Goal: Task Accomplishment & Management: Manage account settings

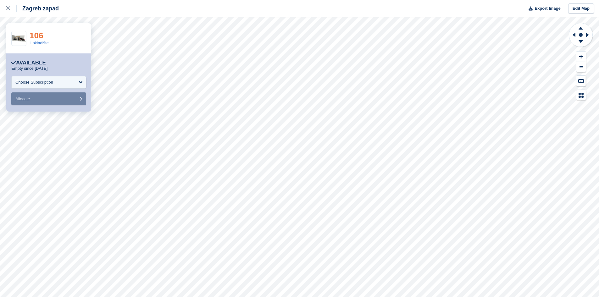
click at [40, 34] on link "106" at bounding box center [37, 35] width 14 height 9
click at [40, 32] on link "103" at bounding box center [37, 35] width 14 height 9
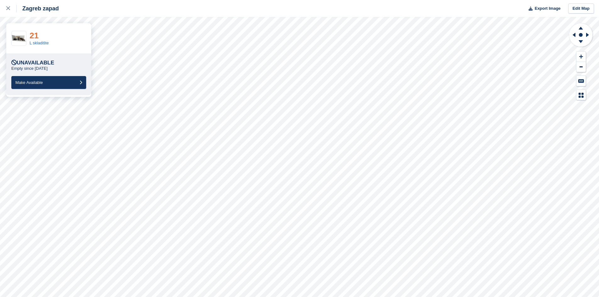
click at [32, 36] on link "21" at bounding box center [34, 35] width 9 height 9
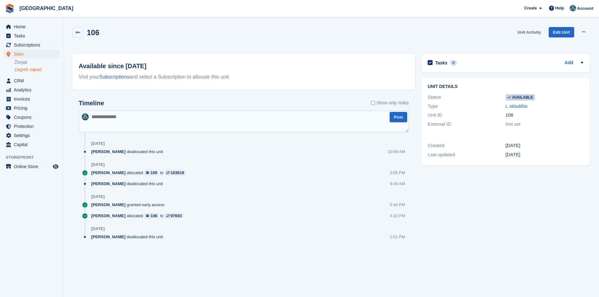
click at [529, 33] on link "Unit Activity" at bounding box center [529, 32] width 29 height 10
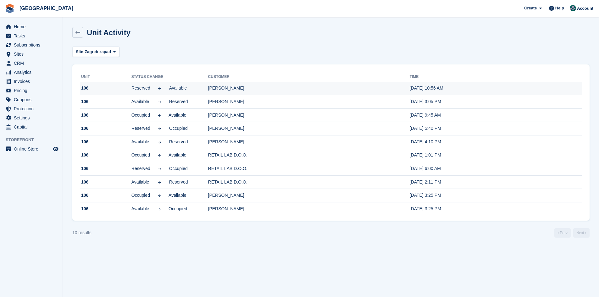
drag, startPoint x: 257, startPoint y: 89, endPoint x: 208, endPoint y: 88, distance: 48.8
click at [208, 88] on td "Martina Markota" at bounding box center [309, 89] width 202 height 14
copy td "Martina Markota"
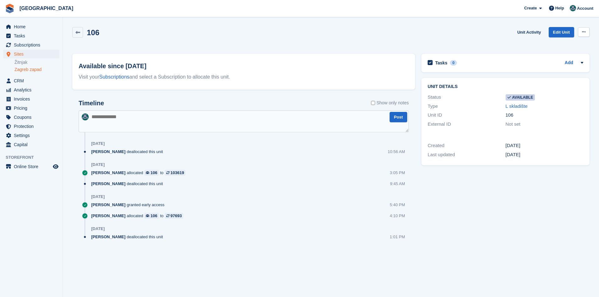
click at [581, 28] on button at bounding box center [584, 31] width 12 height 9
drag, startPoint x: 566, startPoint y: 43, endPoint x: 562, endPoint y: 45, distance: 5.1
click at [566, 43] on p "Make unavailable" at bounding box center [559, 44] width 55 height 8
click at [524, 32] on link "Unit Activity" at bounding box center [529, 32] width 29 height 10
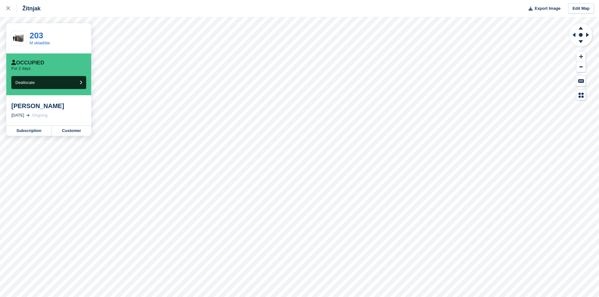
click at [30, 10] on div "Žitnjak" at bounding box center [29, 9] width 24 height 8
click at [7, 9] on icon at bounding box center [8, 8] width 4 height 4
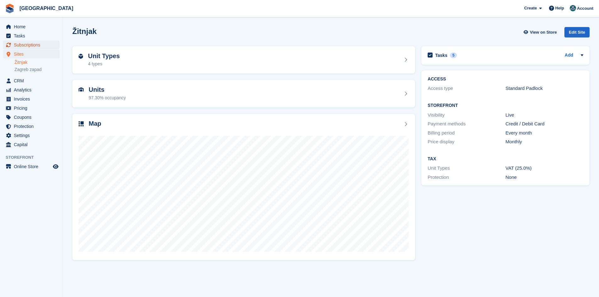
click at [26, 45] on span "Subscriptions" at bounding box center [33, 45] width 38 height 9
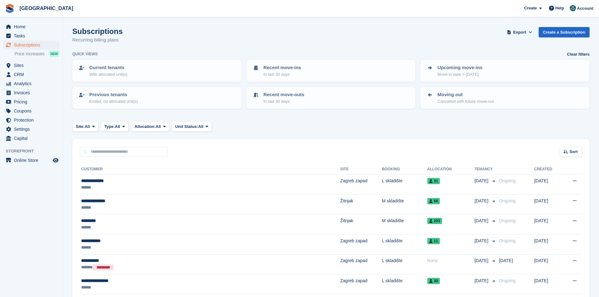
click at [128, 151] on input "text" at bounding box center [124, 152] width 88 height 10
paste input "**********"
type input "**********"
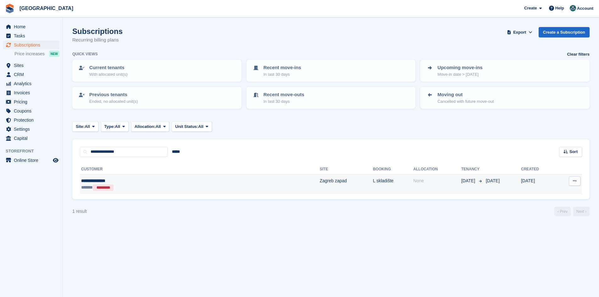
click at [144, 177] on td "**********" at bounding box center [200, 185] width 240 height 20
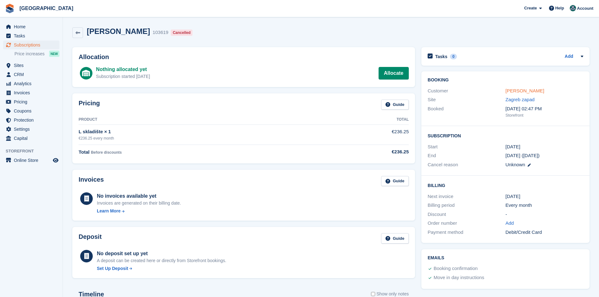
click at [528, 92] on link "Martina Markota" at bounding box center [525, 90] width 39 height 5
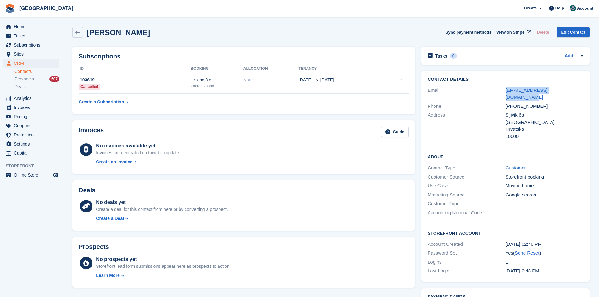
drag, startPoint x: 570, startPoint y: 90, endPoint x: 487, endPoint y: 92, distance: 82.8
click at [487, 92] on div "Email martinaposilovic@yahoo.com" at bounding box center [506, 94] width 156 height 16
copy div "martinaposilovic@yahoo.com"
click at [82, 32] on link at bounding box center [77, 32] width 11 height 11
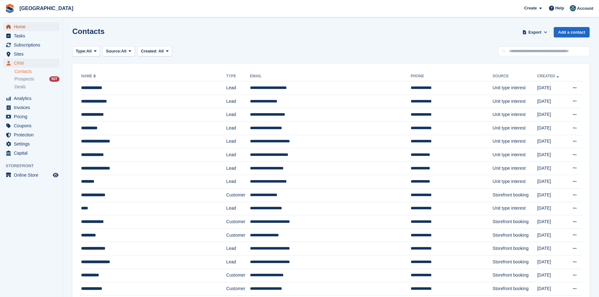
click at [31, 28] on span "Home" at bounding box center [33, 26] width 38 height 9
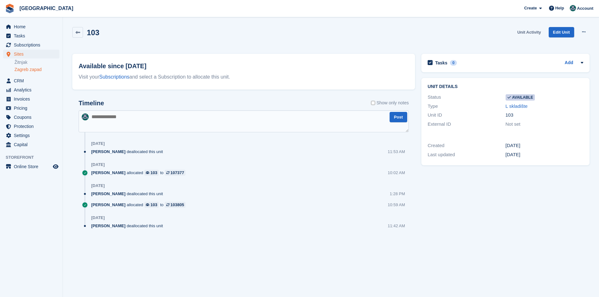
click at [530, 31] on link "Unit Activity" at bounding box center [529, 32] width 29 height 10
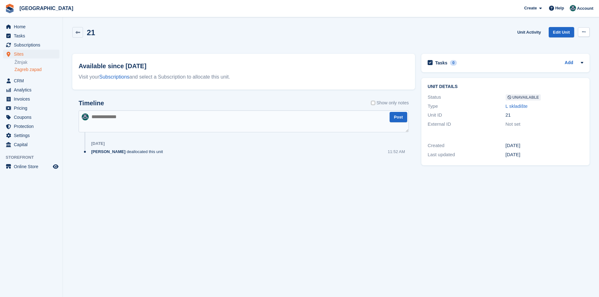
click at [586, 31] on button at bounding box center [584, 31] width 12 height 9
click at [574, 44] on p "Make Available" at bounding box center [559, 44] width 55 height 8
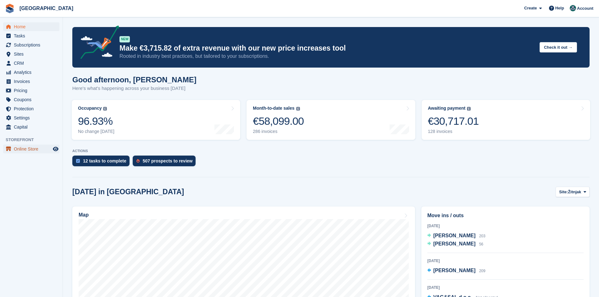
click at [20, 148] on span "Online Store" at bounding box center [33, 149] width 38 height 9
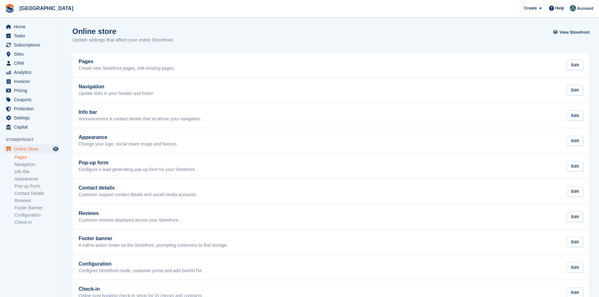
click at [26, 158] on link "Pages" at bounding box center [36, 157] width 45 height 6
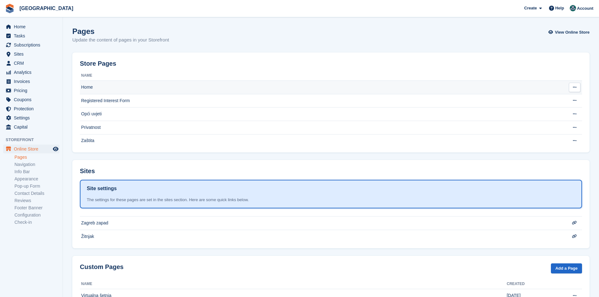
click at [86, 87] on td "Home" at bounding box center [318, 88] width 477 height 14
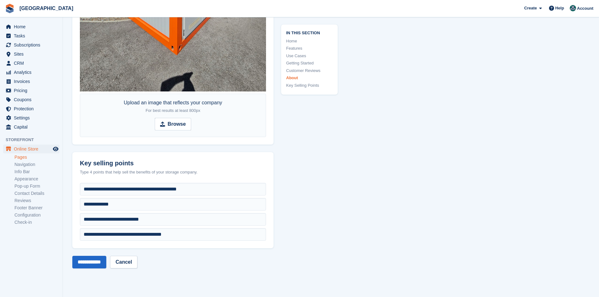
scroll to position [2243, 0]
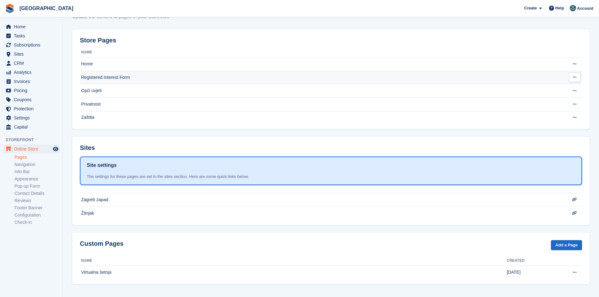
scroll to position [24, 0]
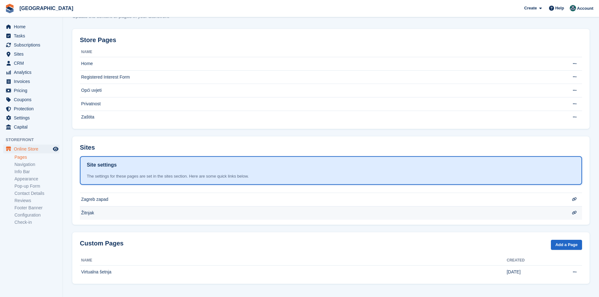
click at [456, 214] on td "Žitnjak" at bounding box center [318, 212] width 477 height 13
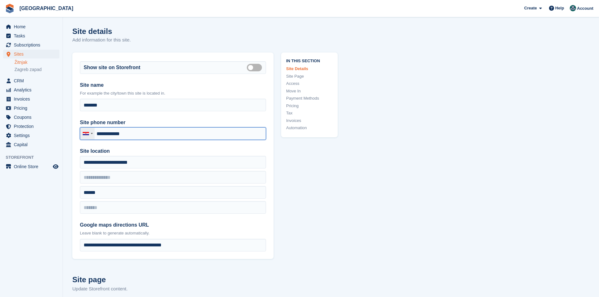
drag, startPoint x: 138, startPoint y: 132, endPoint x: 94, endPoint y: 129, distance: 43.8
click at [94, 129] on div "Croatia (Hrvatska) +385 Afghanistan (‫افغانستان‬‎) +93 Albania (Shqipëri) +355 …" at bounding box center [173, 133] width 186 height 13
paste input "****"
type input "**********"
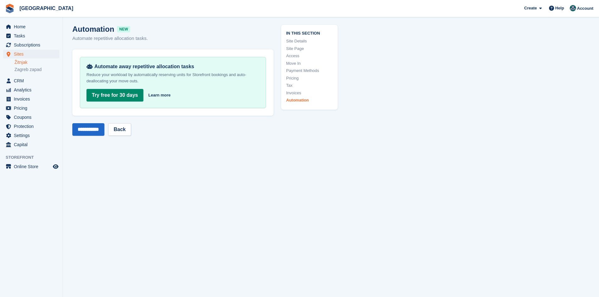
scroll to position [2672, 0]
click at [85, 127] on input "**********" at bounding box center [88, 128] width 32 height 13
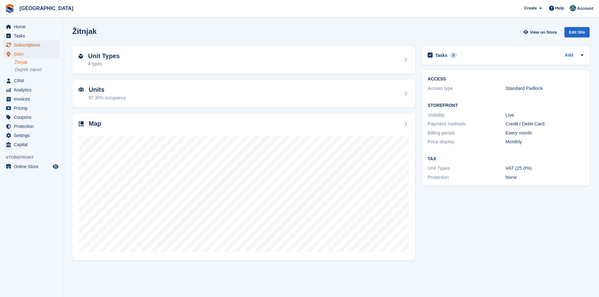
click at [13, 45] on link "Subscriptions" at bounding box center [31, 45] width 56 height 9
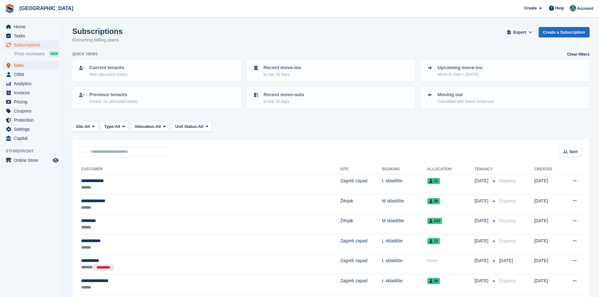
click at [17, 64] on span "Sites" at bounding box center [33, 65] width 38 height 9
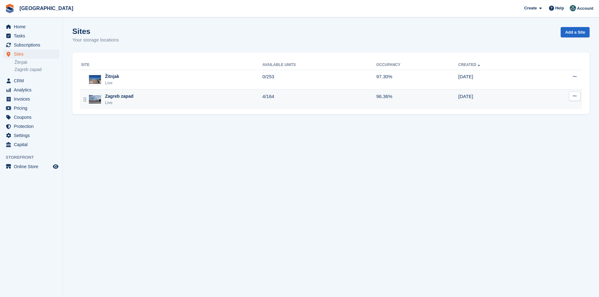
click at [135, 101] on div "Zagreb zapad Live" at bounding box center [172, 99] width 182 height 13
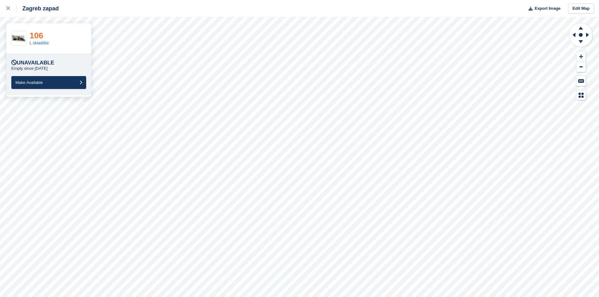
click at [37, 35] on link "106" at bounding box center [37, 35] width 14 height 9
click at [37, 36] on link "106" at bounding box center [37, 35] width 14 height 9
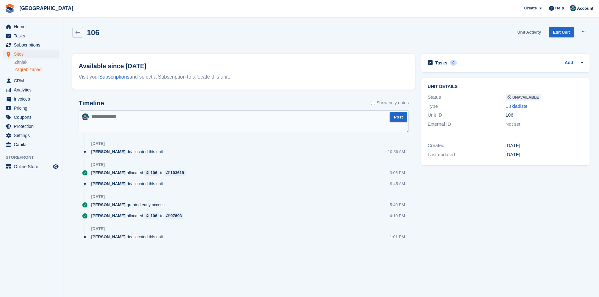
click at [537, 33] on link "Unit Activity" at bounding box center [529, 32] width 29 height 10
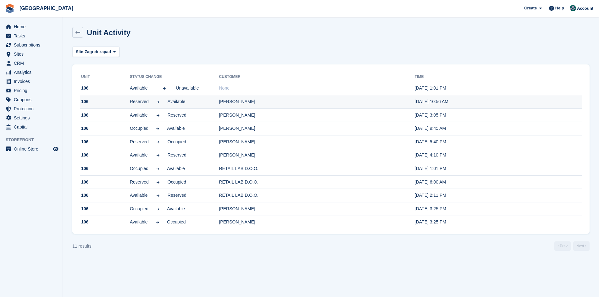
drag, startPoint x: 252, startPoint y: 103, endPoint x: 211, endPoint y: 101, distance: 41.2
click at [211, 101] on tr "106 Reserved Available [PERSON_NAME] [DATE] 10:56 AM" at bounding box center [331, 102] width 502 height 14
copy tr "[PERSON_NAME]"
click at [202, 272] on section "Unit Activity Site: Zagreb zapad All Žitnjak Zagreb zapad Unit Status change Cu…" at bounding box center [331, 148] width 536 height 297
click at [25, 26] on span "Home" at bounding box center [33, 26] width 38 height 9
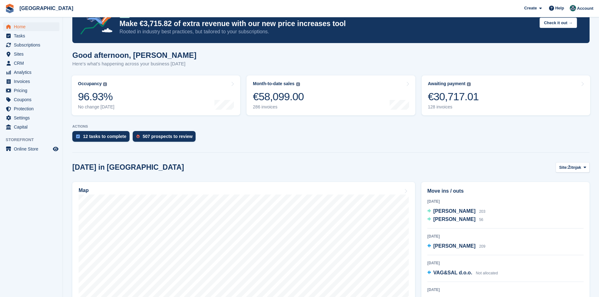
scroll to position [157, 0]
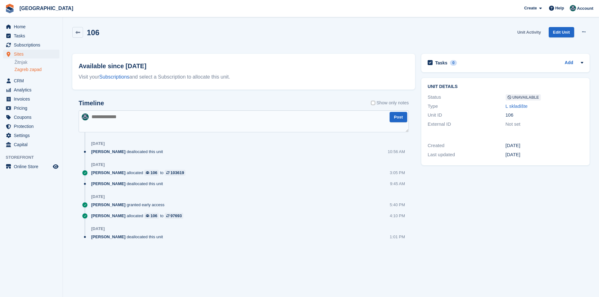
click at [534, 30] on link "Unit Activity" at bounding box center [529, 32] width 29 height 10
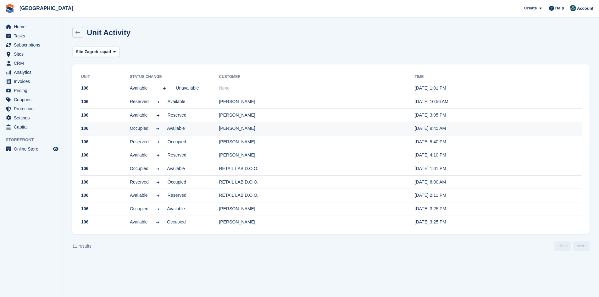
drag, startPoint x: 441, startPoint y: 130, endPoint x: 81, endPoint y: 130, distance: 360.9
click at [81, 130] on tr "106 Occupied Available [PERSON_NAME] [DATE] 9:45 AM" at bounding box center [331, 129] width 502 height 14
click at [415, 129] on time "[DATE] 9:45 AM" at bounding box center [430, 128] width 31 height 5
drag, startPoint x: 407, startPoint y: 129, endPoint x: 418, endPoint y: 129, distance: 12.0
click at [418, 129] on time "[DATE] 9:45 AM" at bounding box center [430, 128] width 31 height 5
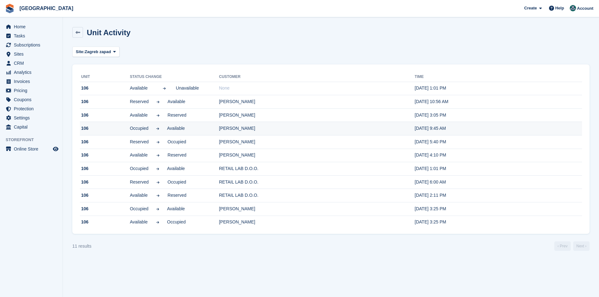
click at [396, 131] on td "[PERSON_NAME]" at bounding box center [317, 129] width 196 height 14
